Goal: Browse casually: Explore the website without a specific task or goal

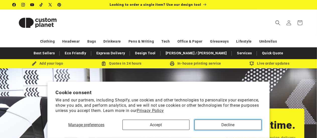
click at [234, 123] on button "Decline" at bounding box center [227, 125] width 67 height 10
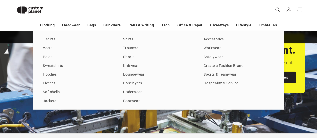
scroll to position [0, 634]
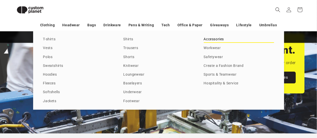
click at [216, 37] on link "Accessories" at bounding box center [239, 39] width 70 height 7
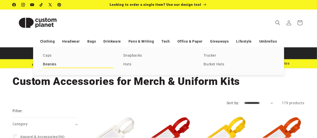
click at [55, 64] on link "Beanies" at bounding box center [78, 64] width 70 height 7
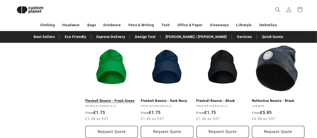
scroll to position [269, 0]
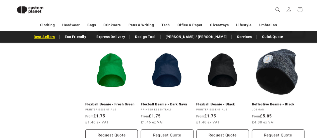
click at [57, 35] on link "Best Sellers" at bounding box center [44, 37] width 26 height 9
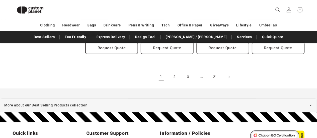
scroll to position [620, 0]
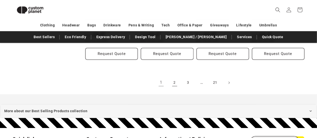
click at [174, 78] on link "2" at bounding box center [174, 82] width 11 height 11
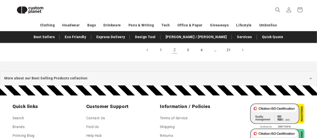
scroll to position [671, 0]
